Goal: Check status: Check status

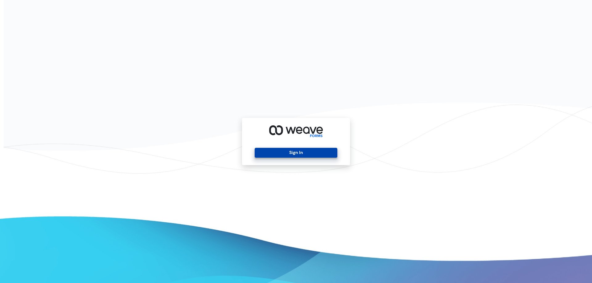
click at [299, 153] on button "Sign In" at bounding box center [296, 153] width 82 height 10
